Goal: Task Accomplishment & Management: Manage account settings

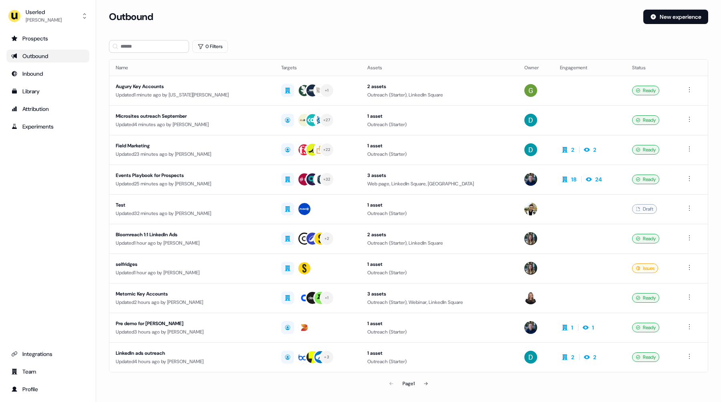
click at [73, 196] on div "Prospects Outbound Inbound Library Attribution Experiments Integrations Team Pr…" at bounding box center [47, 214] width 83 height 364
click at [52, 187] on div "Prospects Outbound Inbound Library Attribution Experiments Integrations Team Pr…" at bounding box center [47, 214] width 83 height 364
click at [48, 192] on div "Prospects Outbound Inbound Library Attribution Experiments Integrations Team Pr…" at bounding box center [47, 214] width 83 height 364
click at [50, 174] on div "Prospects Outbound Inbound Library Attribution Experiments Integrations Team Pr…" at bounding box center [47, 214] width 83 height 364
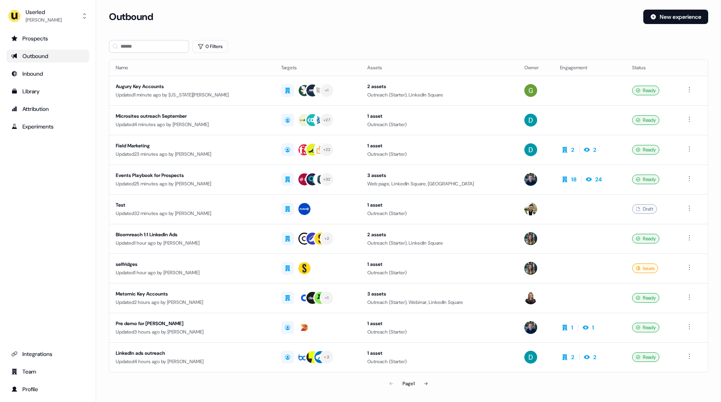
click at [52, 195] on div "Prospects Outbound Inbound Library Attribution Experiments Integrations Team Pr…" at bounding box center [47, 214] width 83 height 364
click at [236, 179] on div "Events Playbook for Prospects Updated 25 minutes ago by [PERSON_NAME]" at bounding box center [192, 179] width 153 height 16
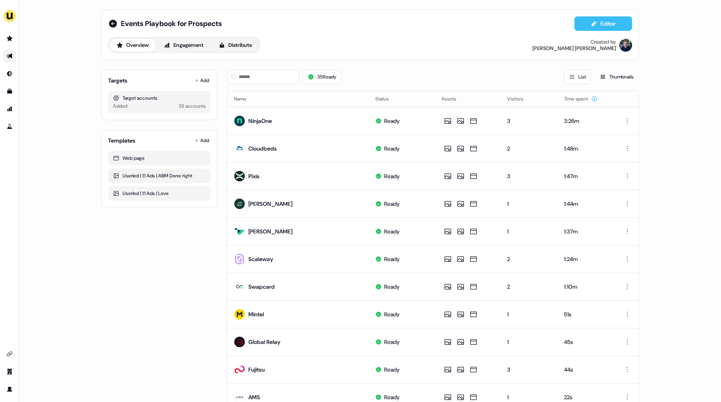
click at [592, 24] on icon at bounding box center [594, 23] width 5 height 5
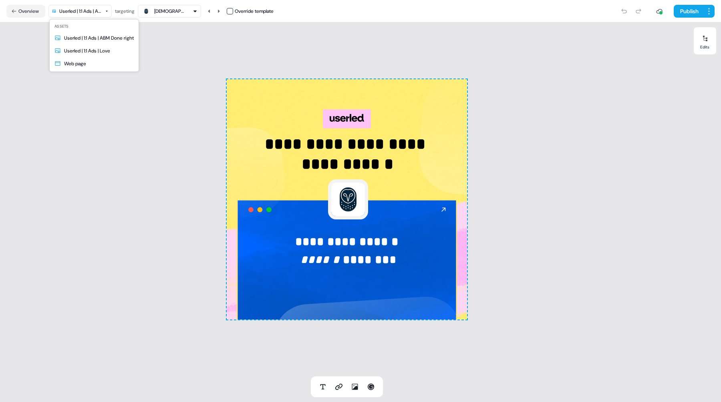
click at [88, 9] on html "**********" at bounding box center [360, 201] width 721 height 402
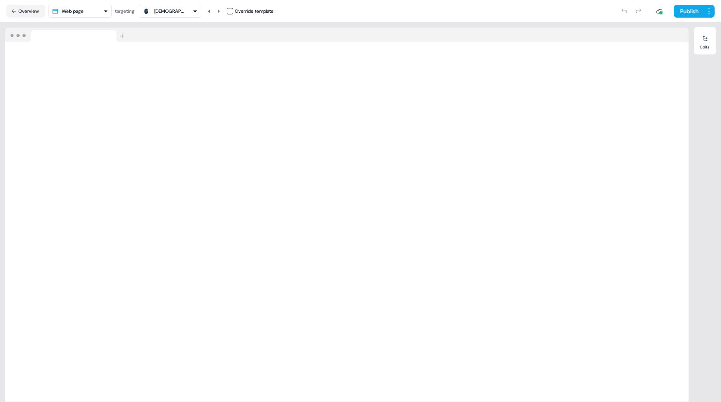
click at [25, 10] on button "Overview" at bounding box center [25, 11] width 39 height 13
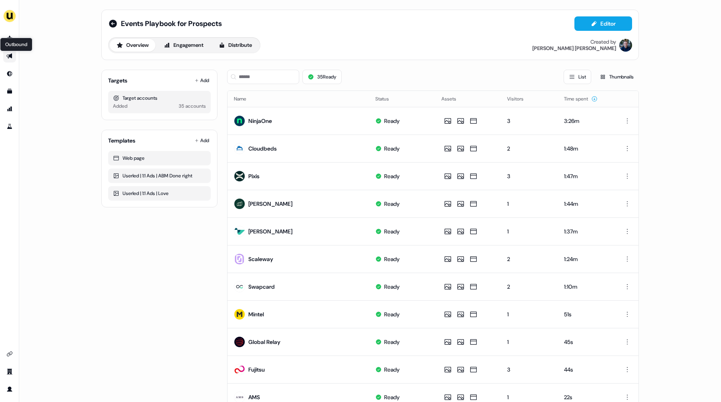
click at [8, 56] on icon "Go to outbound experience" at bounding box center [9, 56] width 6 height 5
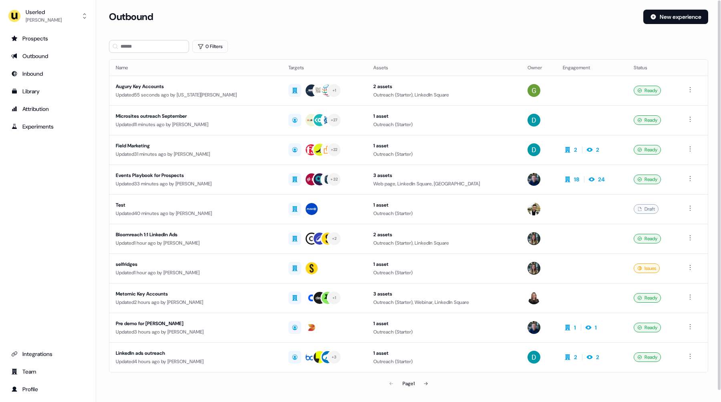
drag, startPoint x: 48, startPoint y: 204, endPoint x: 48, endPoint y: 198, distance: 6.4
click at [48, 204] on div "Prospects Outbound Inbound Library Attribution Experiments Integrations Team Pr…" at bounding box center [47, 214] width 83 height 364
click at [224, 177] on div "Events Playbook for Prospects" at bounding box center [196, 175] width 160 height 8
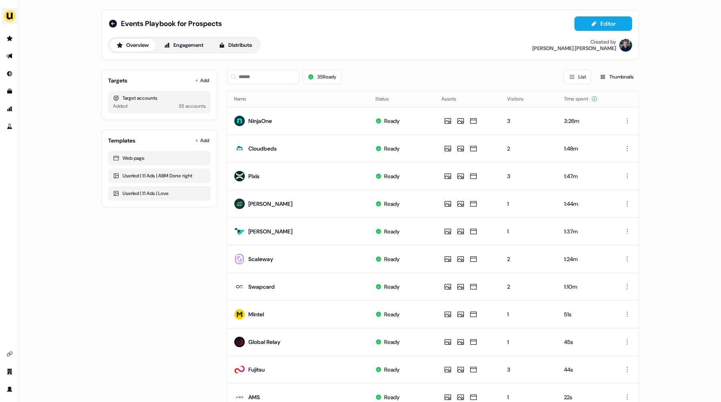
click at [9, 18] on img "side nav menu" at bounding box center [9, 16] width 13 height 13
click at [32, 36] on div "Impersonate (Admin)" at bounding box center [41, 37] width 76 height 14
